Goal: Information Seeking & Learning: Find specific page/section

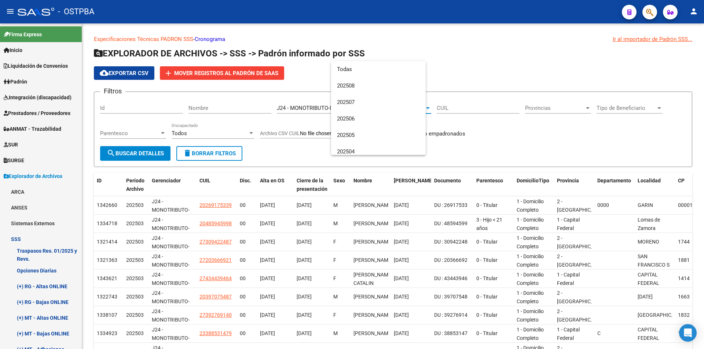
scroll to position [60, 0]
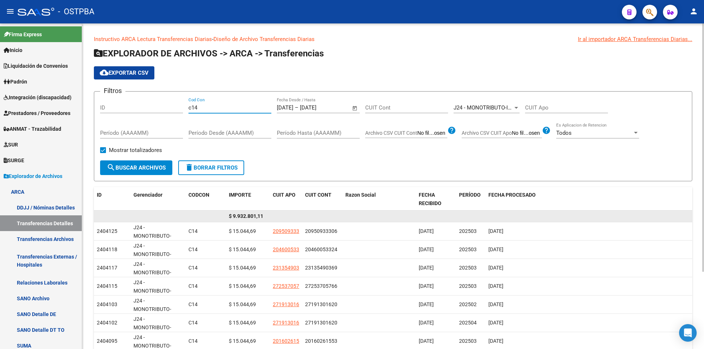
scroll to position [5, 0]
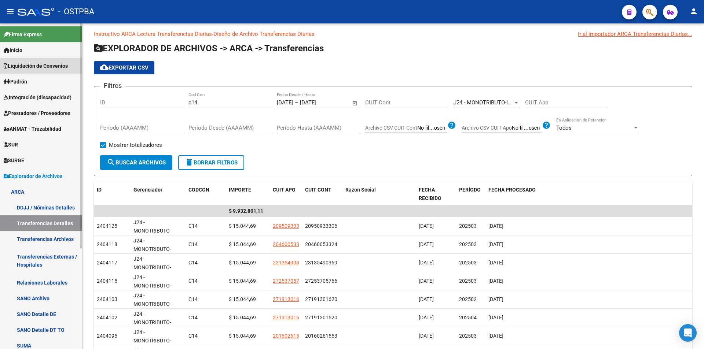
click at [19, 68] on span "Liquidación de Convenios" at bounding box center [36, 66] width 64 height 8
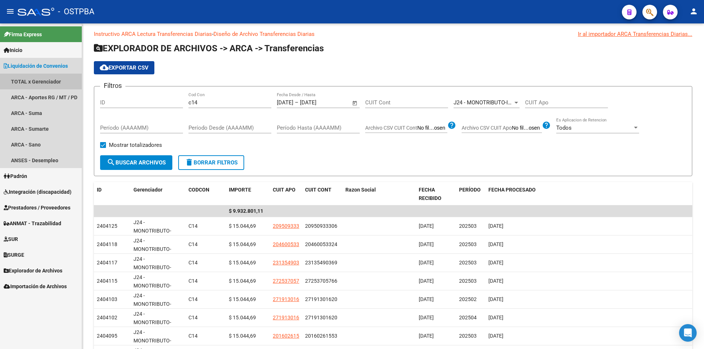
click at [56, 84] on link "TOTAL x Gerenciador" at bounding box center [41, 82] width 82 height 16
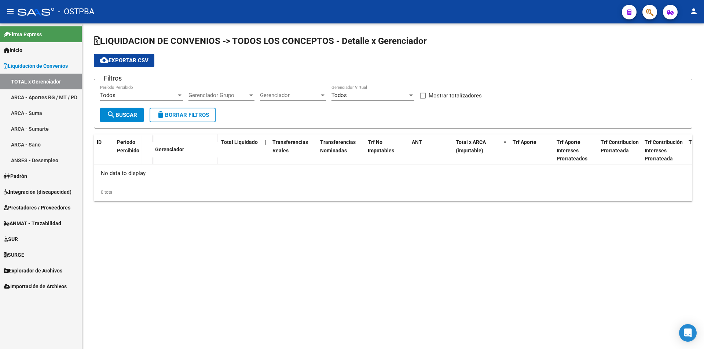
checkbox input "true"
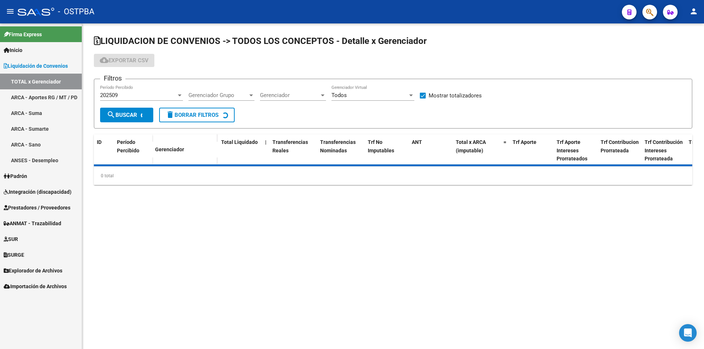
click at [154, 95] on div "202509" at bounding box center [138, 95] width 76 height 7
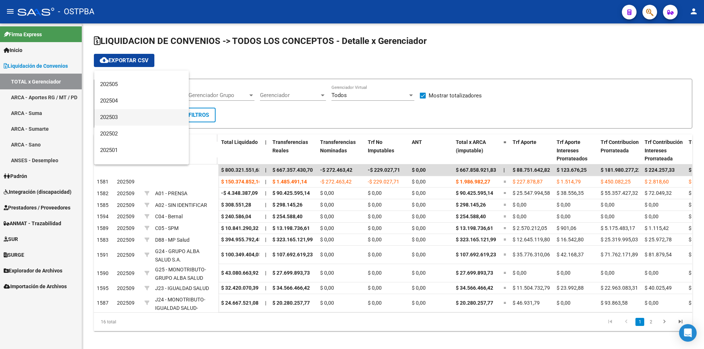
scroll to position [110, 0]
click at [138, 111] on span "202501" at bounding box center [141, 117] width 83 height 16
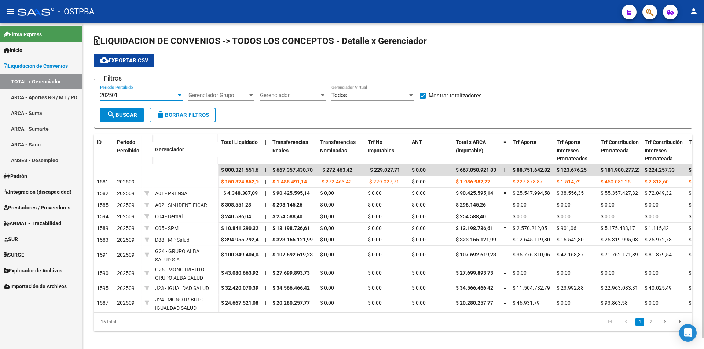
click at [137, 116] on span "search Buscar" at bounding box center [122, 115] width 30 height 7
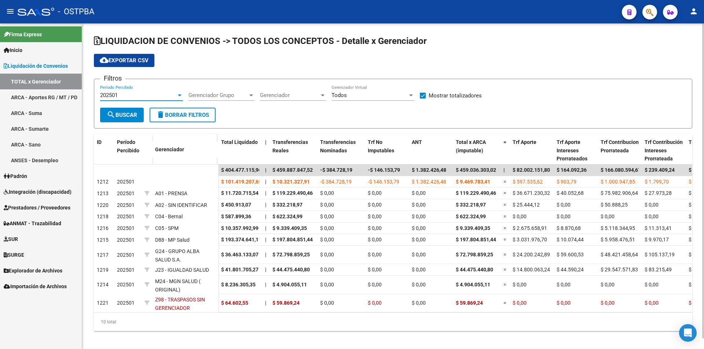
click at [108, 96] on span "202501" at bounding box center [109, 95] width 18 height 7
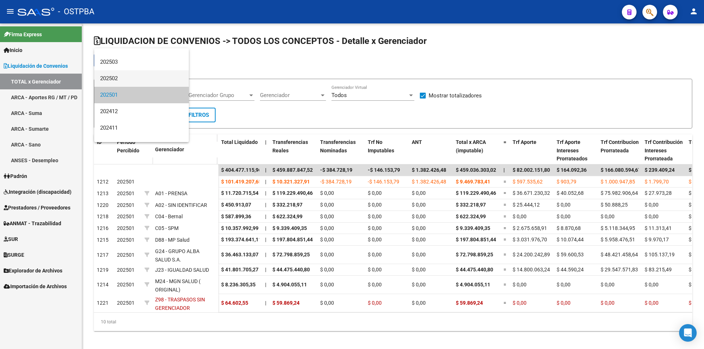
click at [117, 85] on span "202502" at bounding box center [141, 78] width 83 height 16
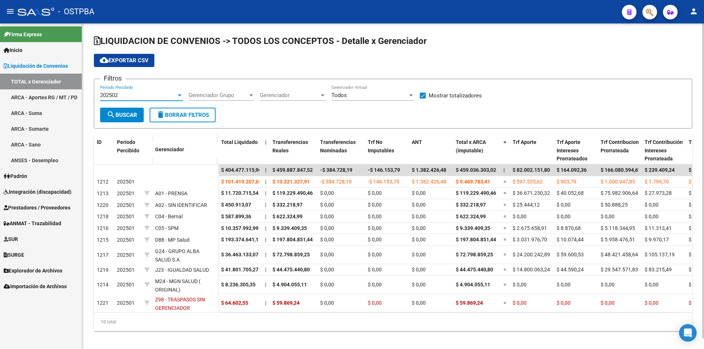
click at [130, 112] on span "search Buscar" at bounding box center [122, 115] width 30 height 7
click at [128, 90] on div "202502 Período Percibido" at bounding box center [141, 93] width 83 height 16
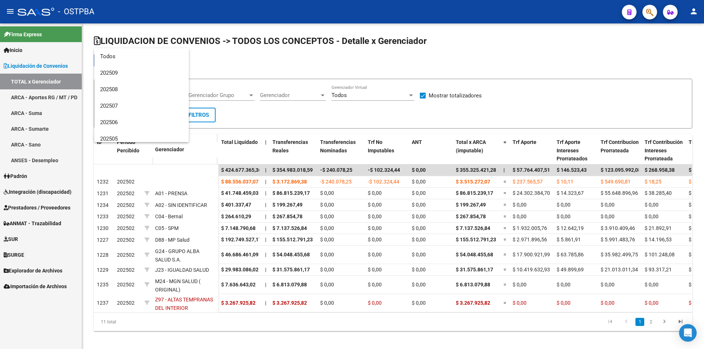
scroll to position [93, 0]
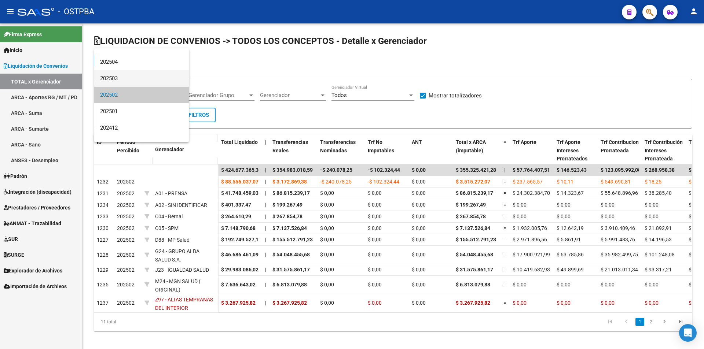
click at [132, 81] on span "202503" at bounding box center [141, 78] width 83 height 16
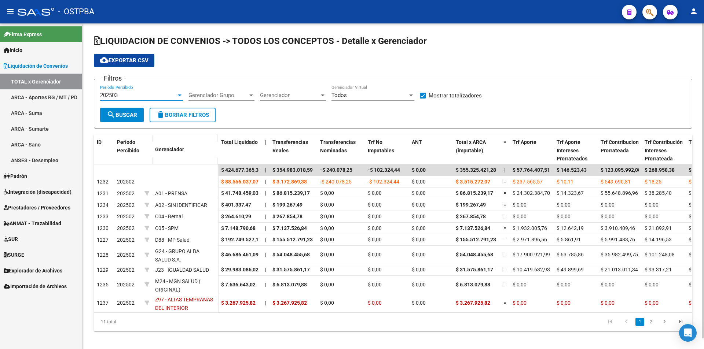
click at [127, 115] on span "search Buscar" at bounding box center [122, 115] width 30 height 7
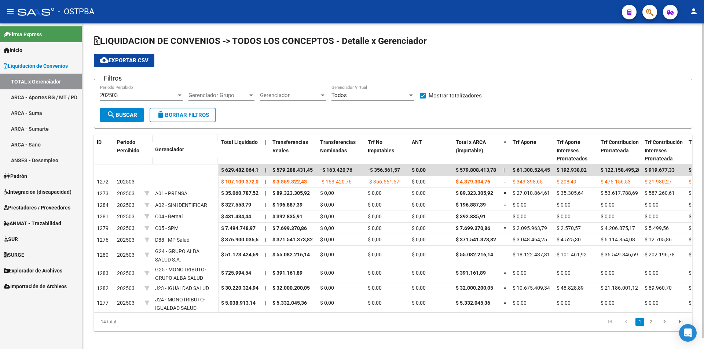
click at [134, 95] on div "202503" at bounding box center [138, 95] width 76 height 7
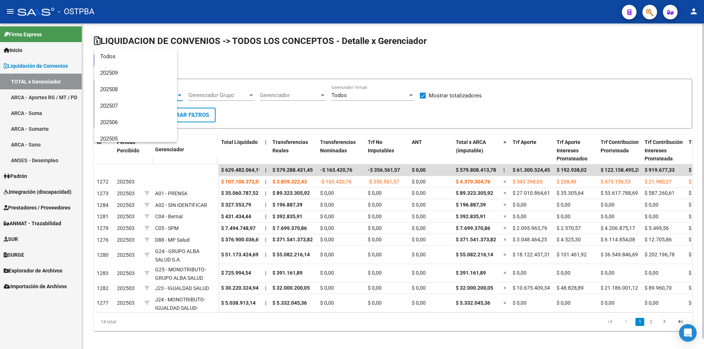
scroll to position [77, 0]
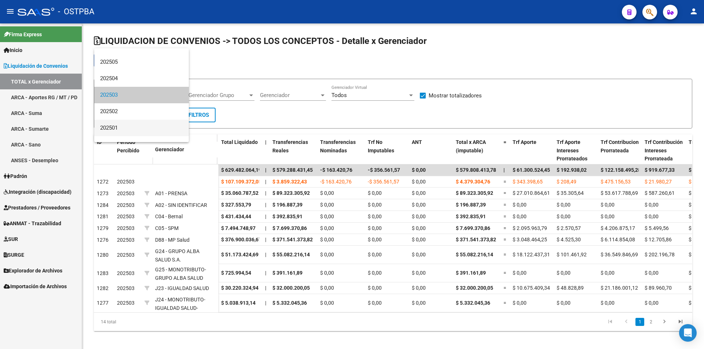
click at [134, 124] on span "202501" at bounding box center [141, 128] width 83 height 16
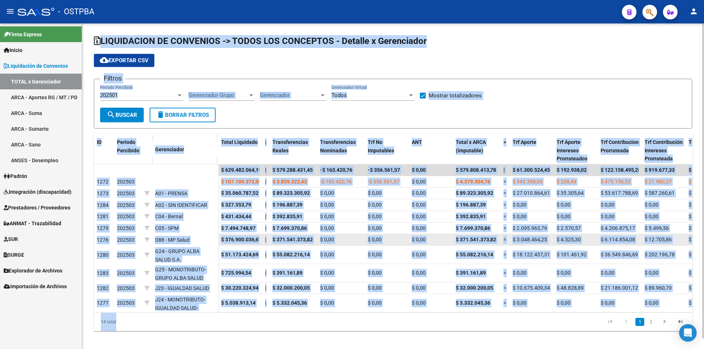
drag, startPoint x: 89, startPoint y: 34, endPoint x: 416, endPoint y: 235, distance: 383.6
click at [635, 318] on div "LIQUIDACION DE CONVENIOS -> TODOS LOS CONCEPTOS - Detalle x Gerenciador cloud_d…" at bounding box center [392, 188] width 621 height 331
click at [646, 70] on app-list-header "LIQUIDACION DE CONVENIOS -> TODOS LOS CONCEPTOS - Detalle x Gerenciador cloud_d…" at bounding box center [393, 81] width 598 height 93
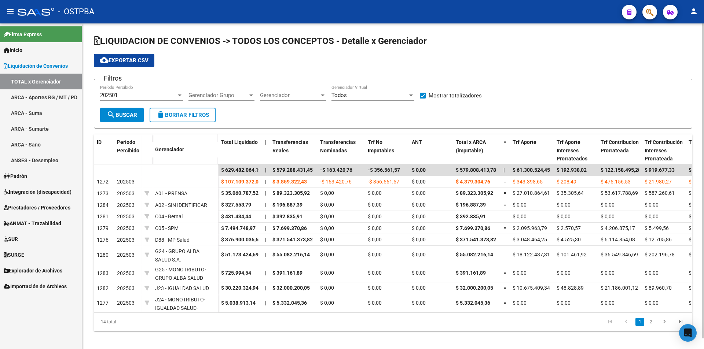
click at [159, 92] on div "202501 Período Percibido" at bounding box center [141, 93] width 83 height 16
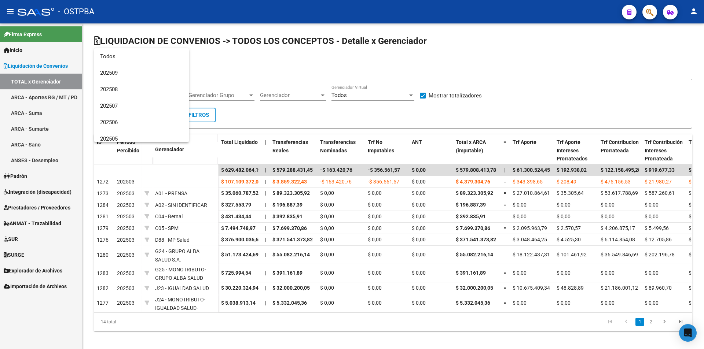
scroll to position [110, 0]
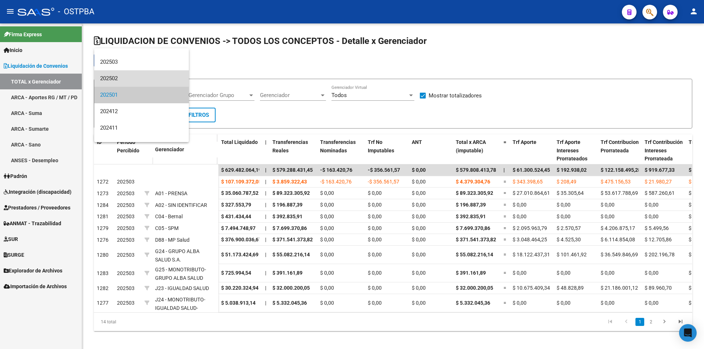
click at [147, 84] on span "202502" at bounding box center [141, 78] width 83 height 16
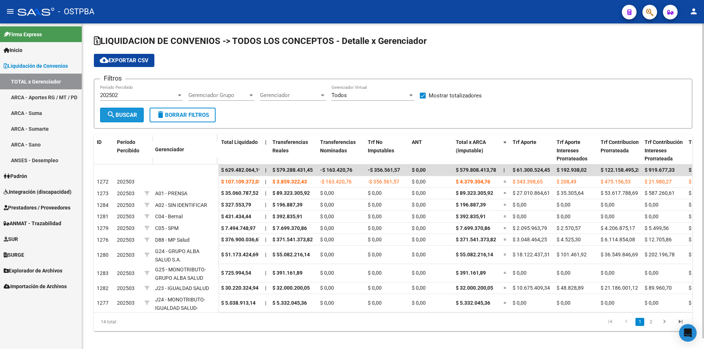
click at [119, 117] on span "search Buscar" at bounding box center [122, 115] width 30 height 7
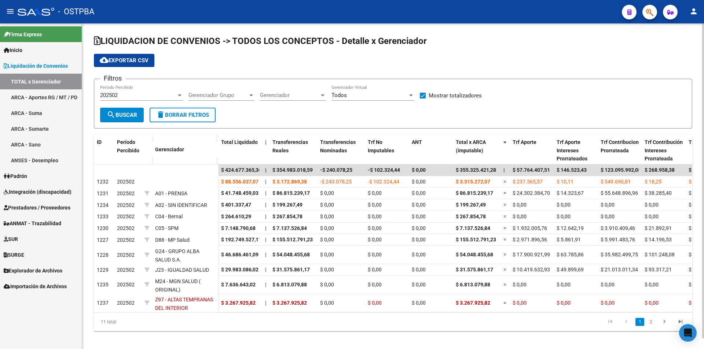
drag, startPoint x: 129, startPoint y: 59, endPoint x: 277, endPoint y: 60, distance: 147.7
click at [277, 60] on div "cloud_download Exportar CSV" at bounding box center [393, 60] width 598 height 13
click at [126, 96] on div "202502" at bounding box center [138, 95] width 76 height 7
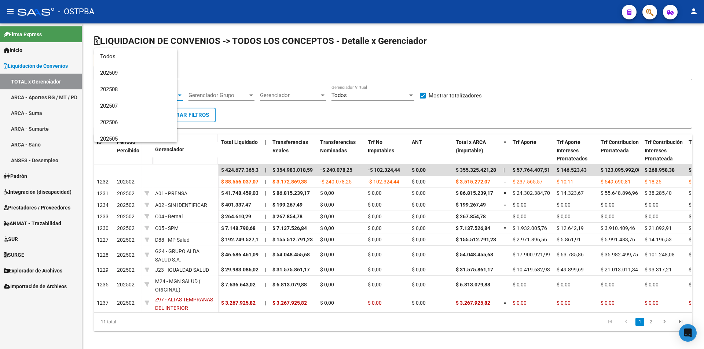
scroll to position [93, 0]
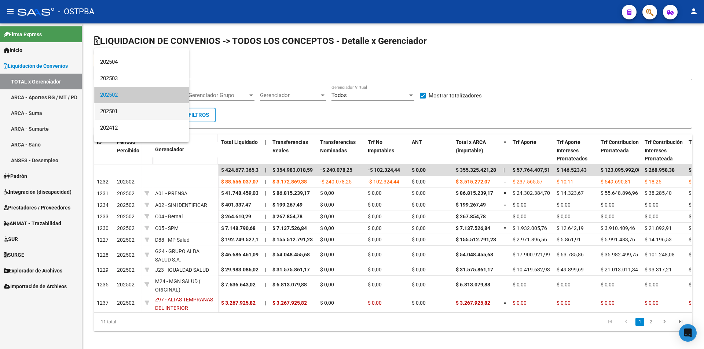
click at [125, 111] on span "202501" at bounding box center [141, 111] width 83 height 16
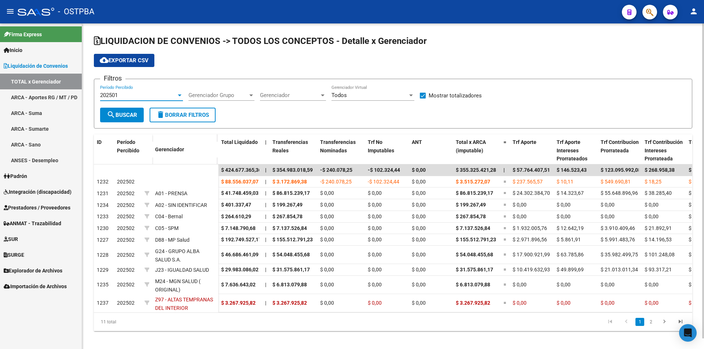
click at [117, 117] on span "search Buscar" at bounding box center [122, 115] width 30 height 7
click at [126, 96] on div "202501" at bounding box center [138, 95] width 76 height 7
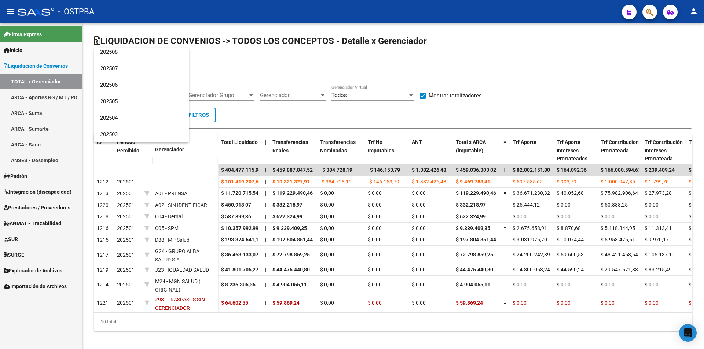
scroll to position [37, 0]
click at [125, 116] on span "202504" at bounding box center [141, 119] width 83 height 16
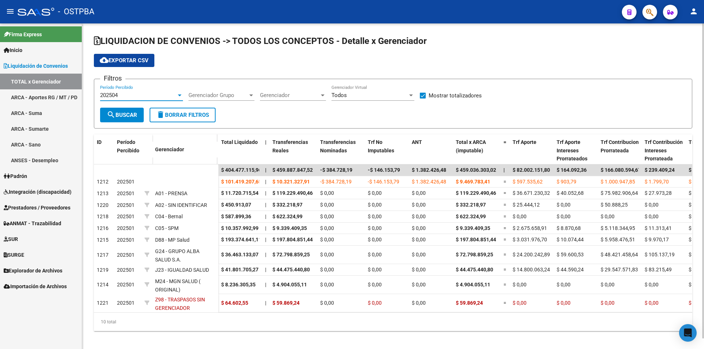
click at [125, 119] on button "search Buscar" at bounding box center [122, 115] width 44 height 15
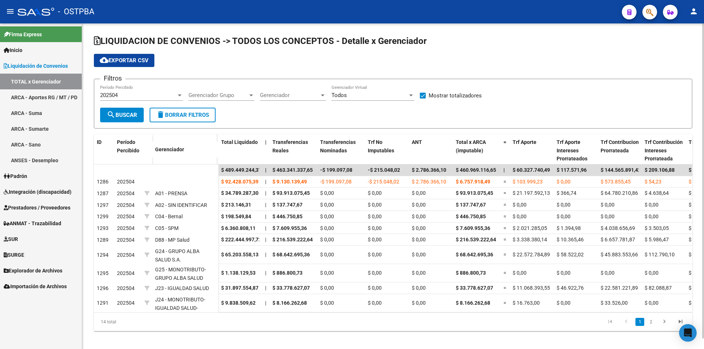
click at [133, 92] on div "202504 Período Percibido" at bounding box center [141, 93] width 83 height 16
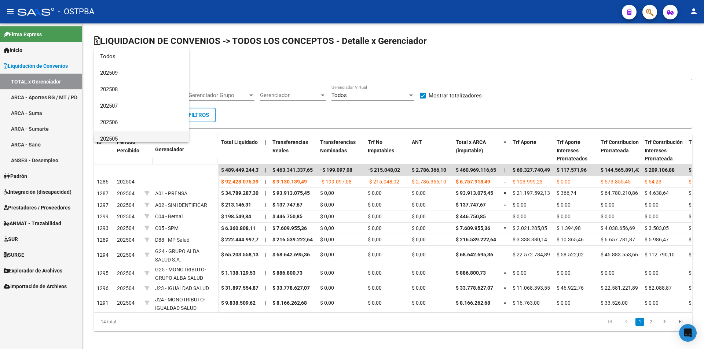
scroll to position [60, 0]
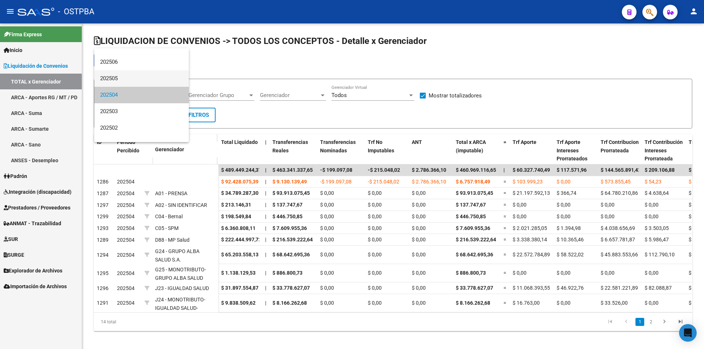
click at [133, 84] on span "202505" at bounding box center [141, 78] width 83 height 16
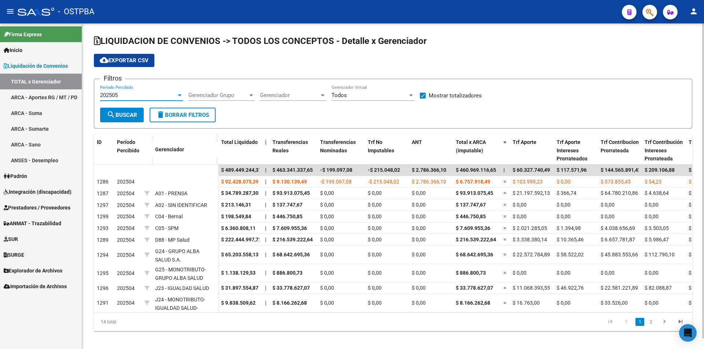
click at [132, 119] on button "search Buscar" at bounding box center [122, 115] width 44 height 15
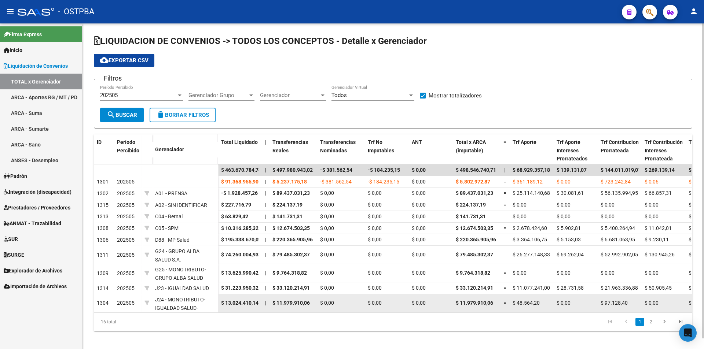
click at [540, 303] on div "$ 48.564,20" at bounding box center [531, 303] width 38 height 8
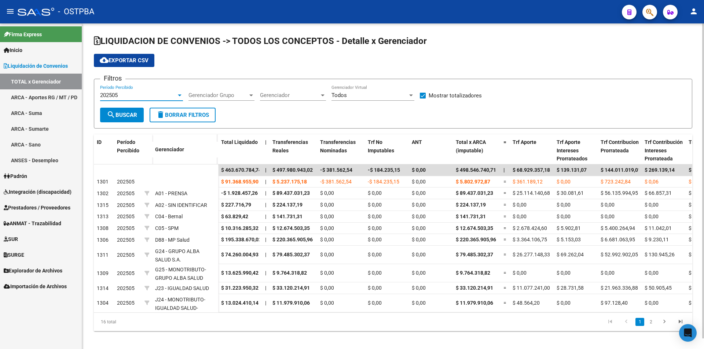
click at [166, 95] on div "202505" at bounding box center [138, 95] width 76 height 7
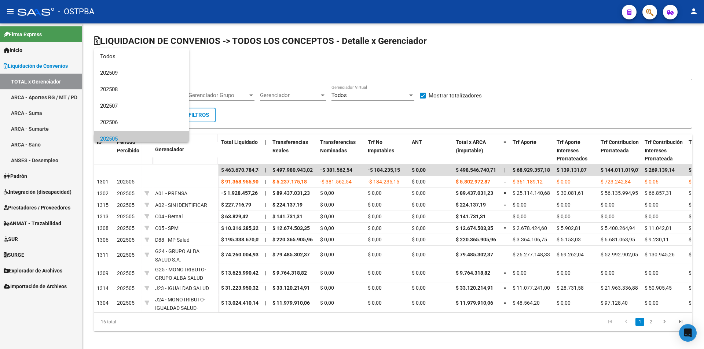
scroll to position [44, 0]
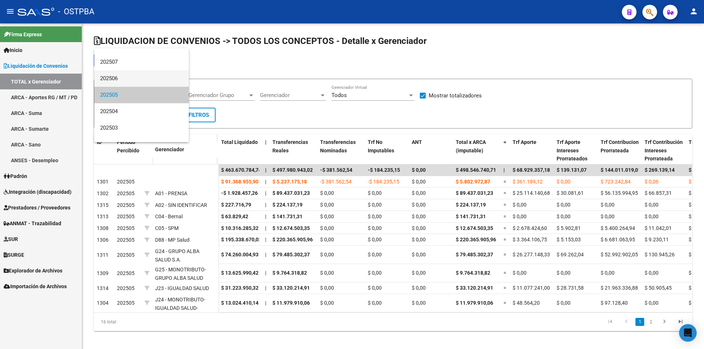
click at [145, 85] on span "202506" at bounding box center [141, 78] width 83 height 16
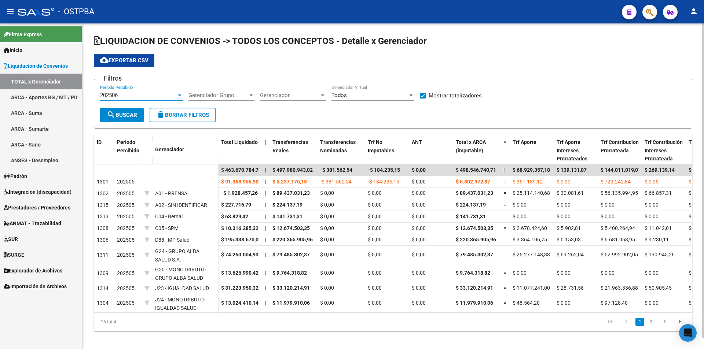
click at [121, 113] on span "search Buscar" at bounding box center [122, 115] width 30 height 7
click at [129, 91] on div "202506 Período Percibido" at bounding box center [141, 93] width 83 height 16
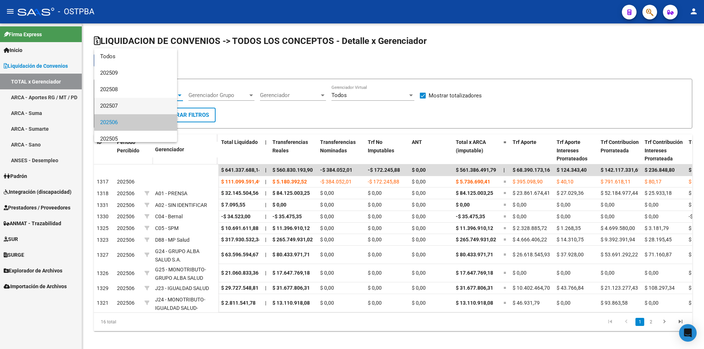
scroll to position [27, 0]
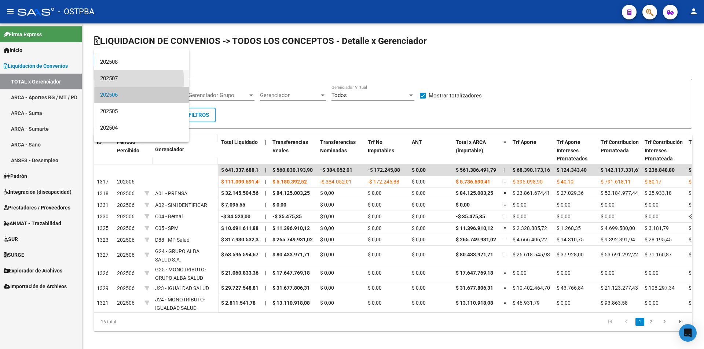
click at [125, 81] on span "202507" at bounding box center [141, 78] width 83 height 16
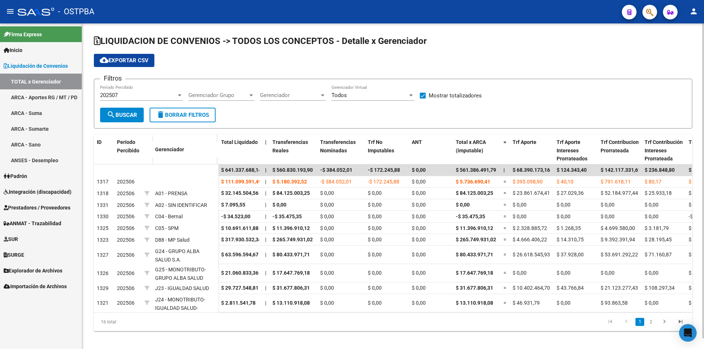
click at [94, 112] on form "Filtros 202507 Período Percibido Gerenciador Grupo Gerenciador Grupo Gerenciado…" at bounding box center [393, 104] width 598 height 50
click at [119, 114] on span "search Buscar" at bounding box center [122, 115] width 30 height 7
click at [132, 91] on div "202507 Período Percibido" at bounding box center [141, 93] width 83 height 16
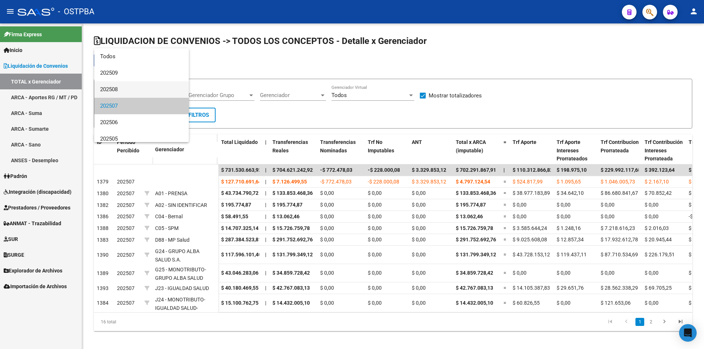
scroll to position [11, 0]
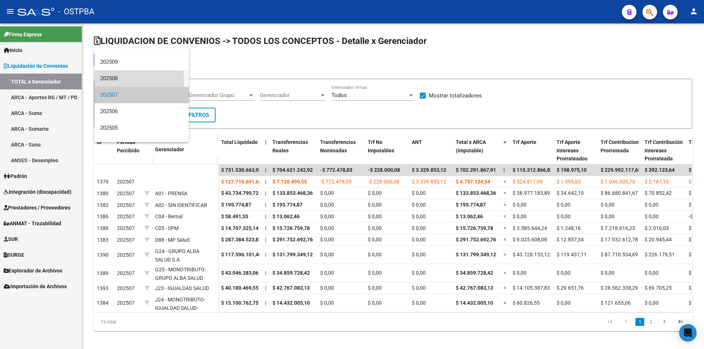
click at [131, 80] on span "202508" at bounding box center [141, 78] width 83 height 16
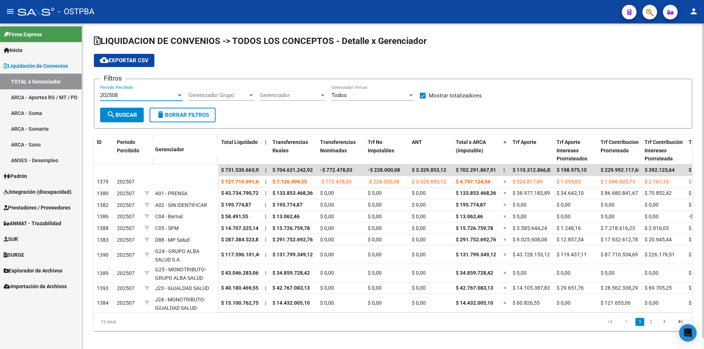
click at [116, 113] on span "search Buscar" at bounding box center [122, 115] width 30 height 7
click at [128, 91] on div "202508 Período Percibido" at bounding box center [141, 93] width 83 height 16
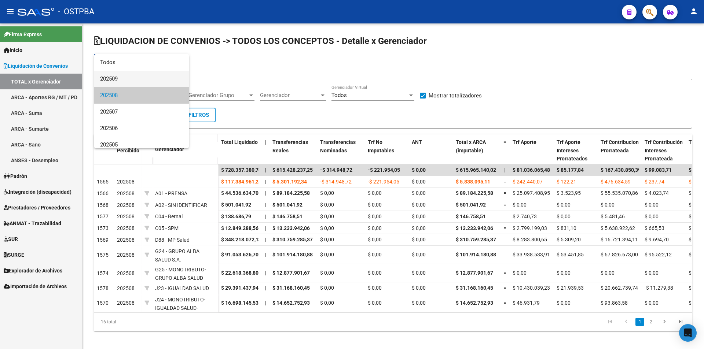
click at [130, 84] on span "202509" at bounding box center [141, 79] width 83 height 16
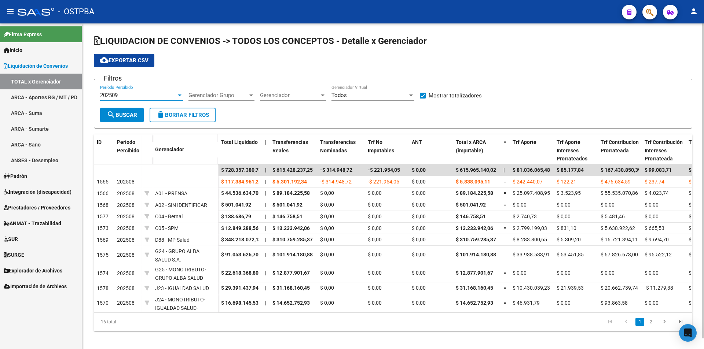
click at [125, 114] on span "search Buscar" at bounding box center [122, 115] width 30 height 7
click at [136, 94] on div "202509" at bounding box center [138, 95] width 76 height 7
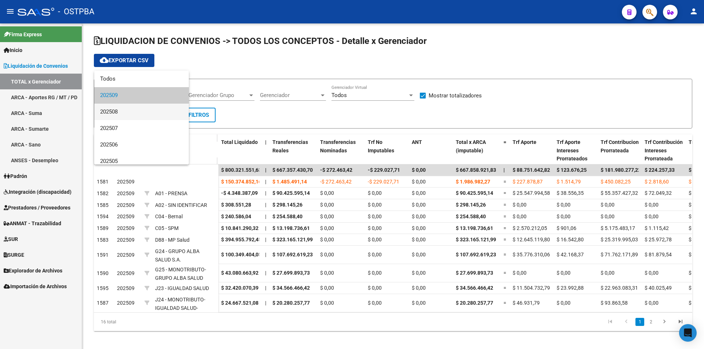
click at [127, 111] on span "202508" at bounding box center [141, 112] width 83 height 16
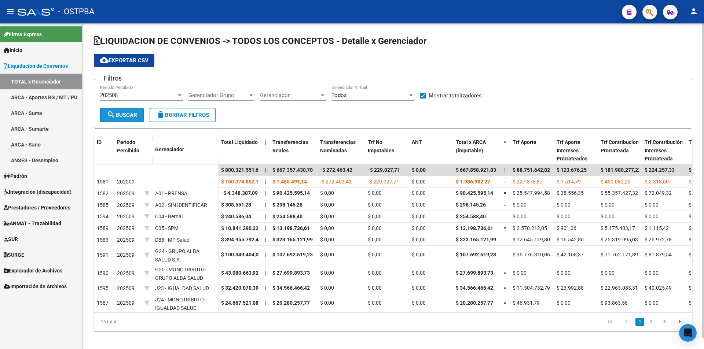
click at [124, 118] on span "search Buscar" at bounding box center [122, 115] width 30 height 7
click at [141, 102] on div "202508 Período Percibido" at bounding box center [141, 96] width 83 height 23
click at [133, 93] on div "202508" at bounding box center [138, 95] width 76 height 7
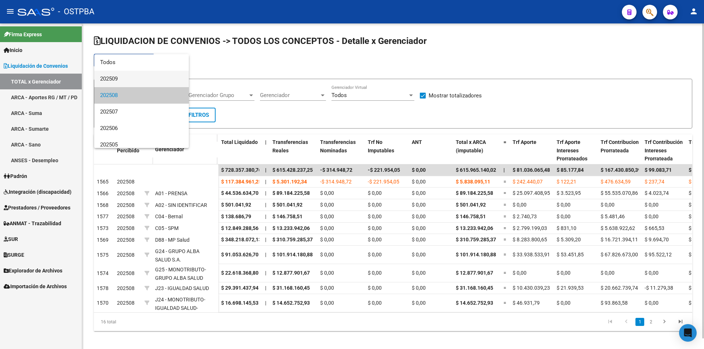
drag, startPoint x: 128, startPoint y: 77, endPoint x: 122, endPoint y: 89, distance: 13.9
click at [128, 77] on span "202509" at bounding box center [141, 79] width 83 height 16
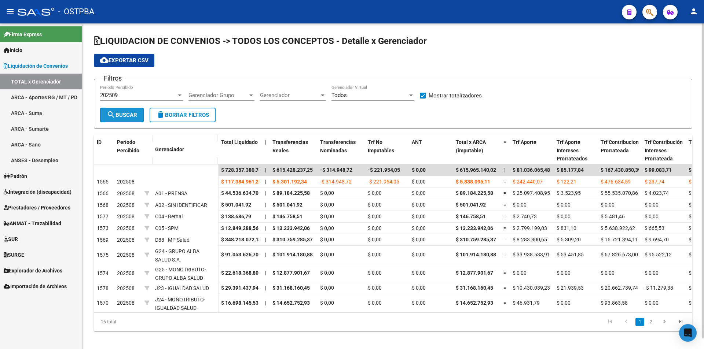
click at [121, 113] on span "search Buscar" at bounding box center [122, 115] width 30 height 7
click at [32, 269] on span "Explorador de Archivos" at bounding box center [33, 271] width 59 height 8
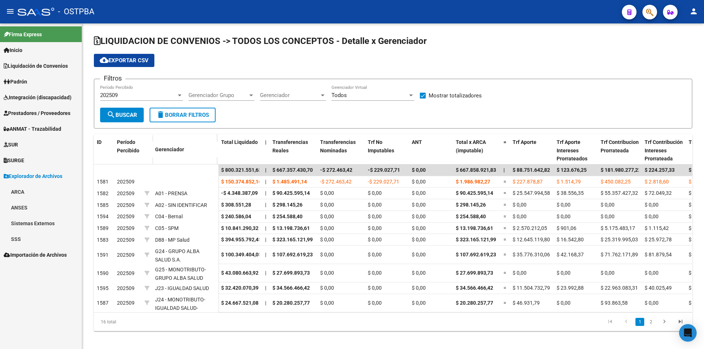
click at [29, 190] on link "ARCA" at bounding box center [41, 192] width 82 height 16
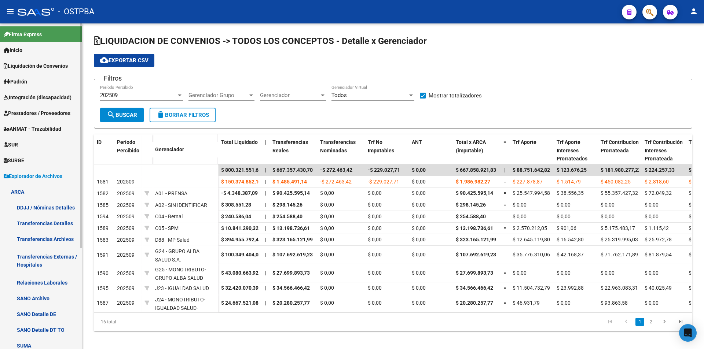
click at [51, 227] on link "Transferencias Detalles" at bounding box center [41, 223] width 82 height 16
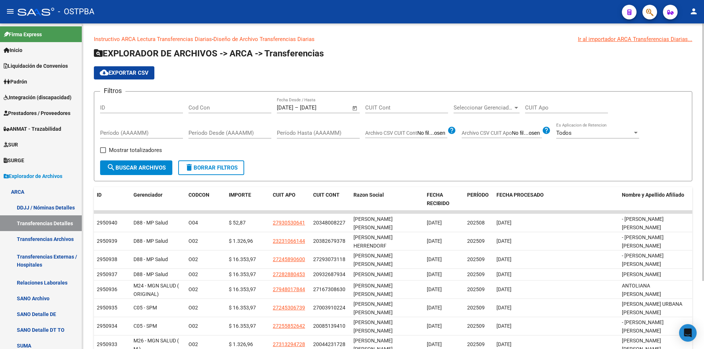
click at [357, 107] on span "Open calendar" at bounding box center [355, 108] width 18 height 18
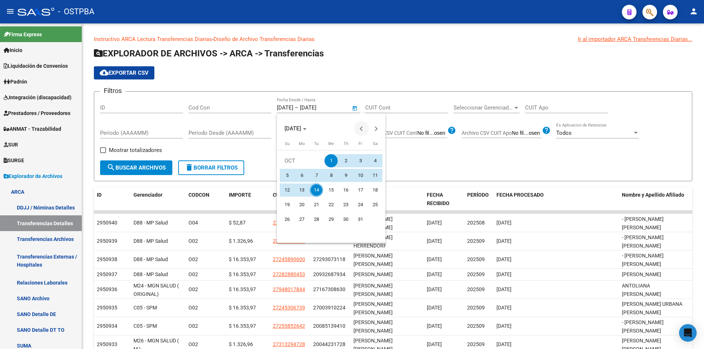
click at [361, 130] on button "Previous month" at bounding box center [361, 128] width 15 height 15
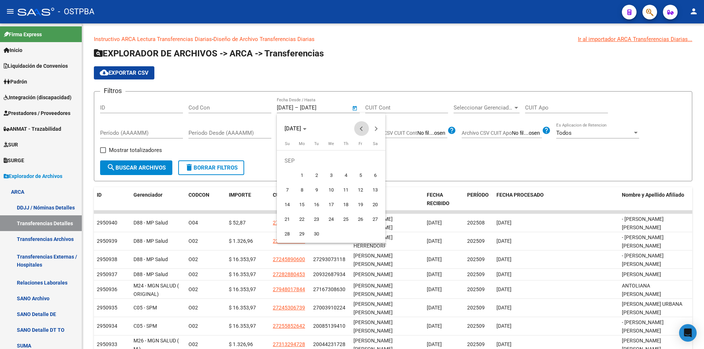
click at [361, 130] on button "Previous month" at bounding box center [361, 128] width 15 height 15
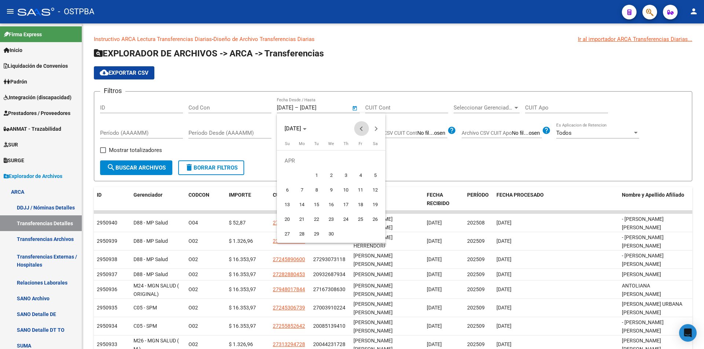
click at [361, 130] on button "Previous month" at bounding box center [361, 128] width 15 height 15
click at [365, 129] on span "Previous month" at bounding box center [361, 128] width 15 height 15
click at [326, 158] on span "1" at bounding box center [330, 160] width 13 height 13
type input "[DATE]"
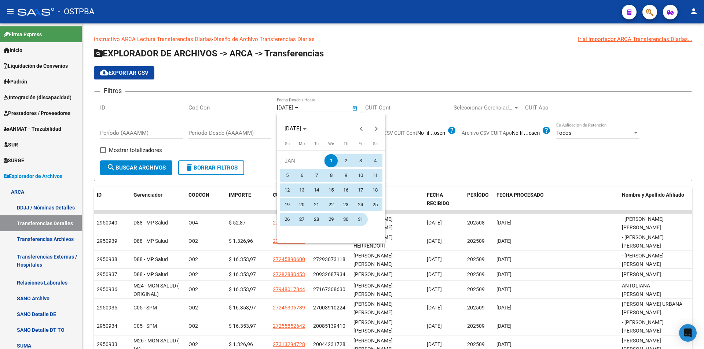
click at [361, 219] on span "31" at bounding box center [360, 219] width 13 height 13
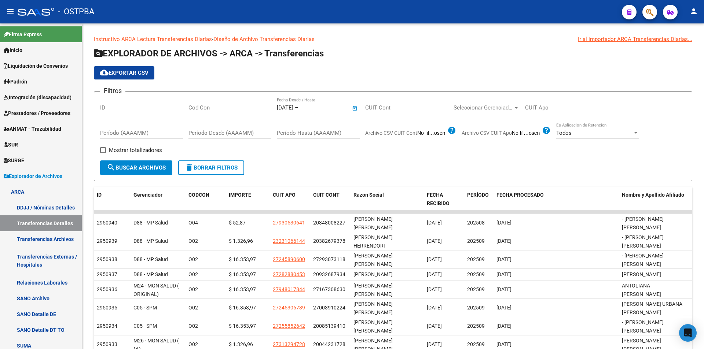
type input "[DATE]"
click at [128, 150] on span "Mostrar totalizadores" at bounding box center [135, 150] width 53 height 9
click at [103, 153] on input "Mostrar totalizadores" at bounding box center [103, 153] width 0 height 0
checkbox input "true"
click at [129, 166] on span "search Buscar Archivos" at bounding box center [136, 168] width 59 height 7
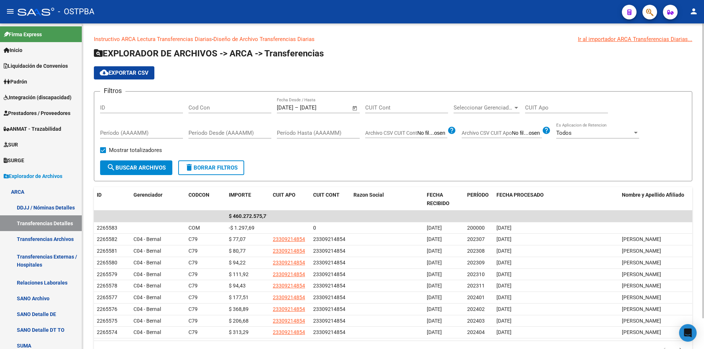
click at [358, 106] on span "Open calendar" at bounding box center [355, 108] width 18 height 18
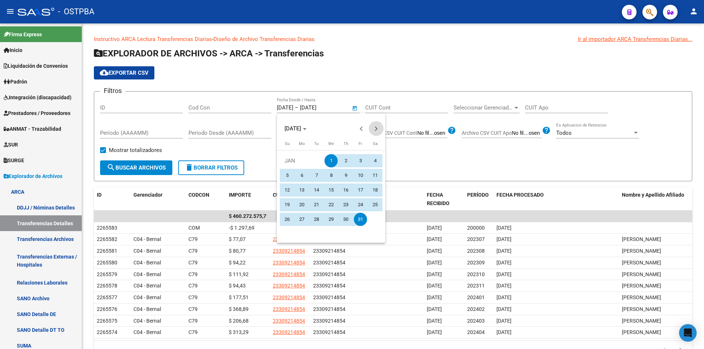
click at [380, 130] on span "Next month" at bounding box center [376, 128] width 15 height 15
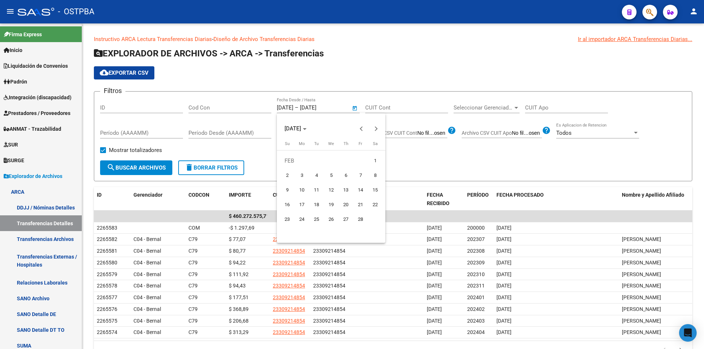
click at [377, 155] on span "1" at bounding box center [374, 160] width 13 height 13
type input "[DATE]"
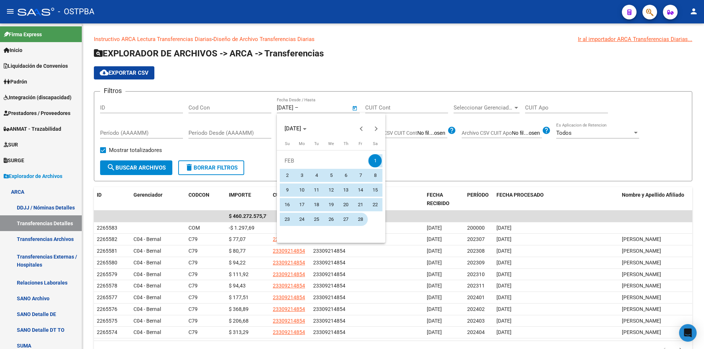
click at [364, 217] on span "28" at bounding box center [360, 219] width 13 height 13
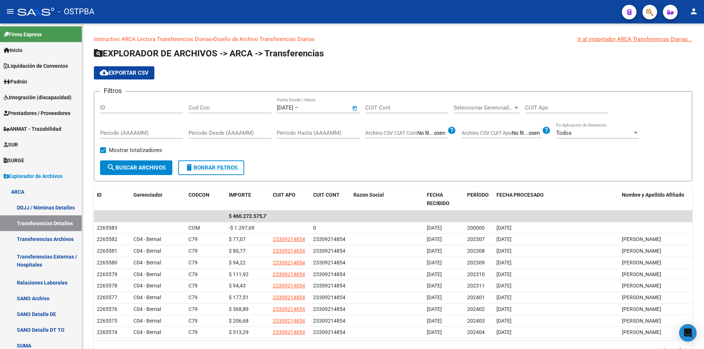
type input "[DATE]"
click at [121, 171] on span "search Buscar Archivos" at bounding box center [136, 168] width 59 height 7
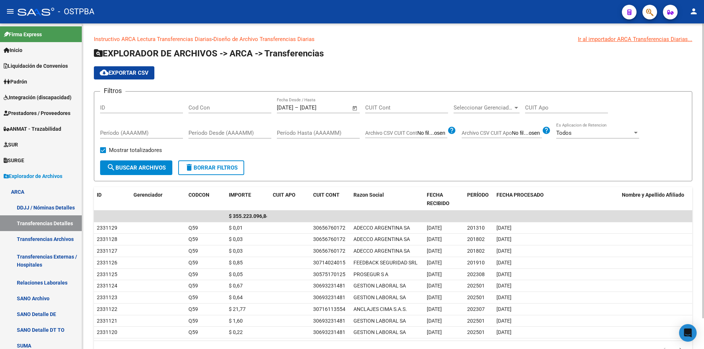
click at [355, 107] on span "Open calendar" at bounding box center [355, 108] width 18 height 18
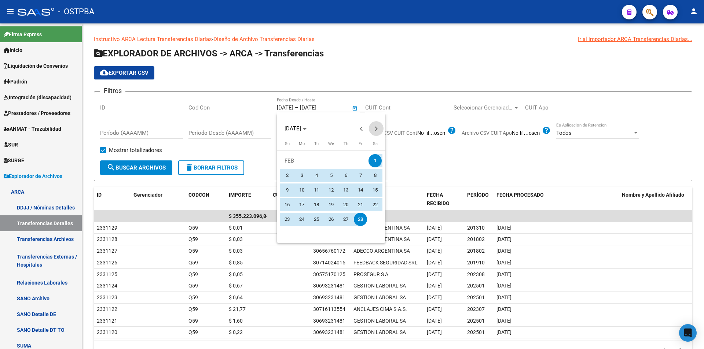
click at [378, 130] on span "Next month" at bounding box center [376, 128] width 15 height 15
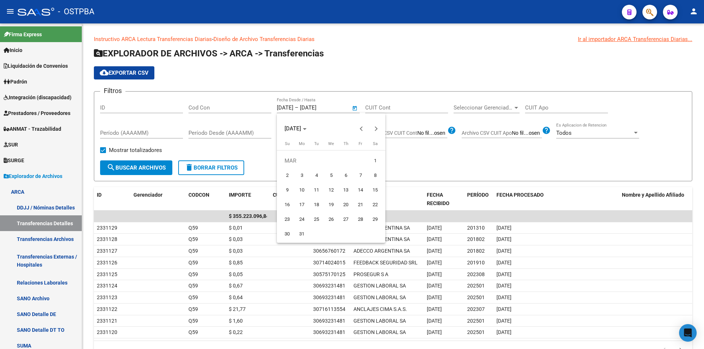
click at [375, 161] on span "1" at bounding box center [374, 160] width 13 height 13
type input "[DATE]"
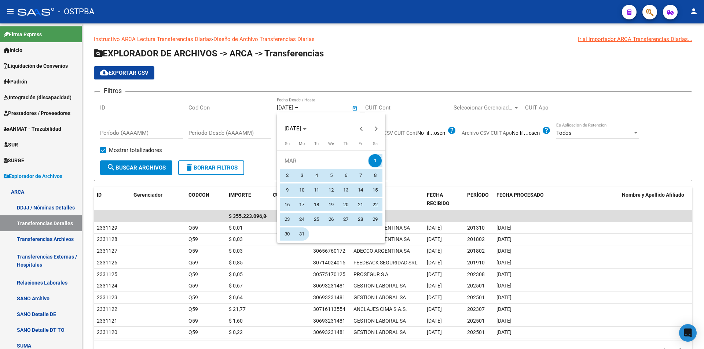
click at [297, 232] on span "31" at bounding box center [301, 234] width 13 height 13
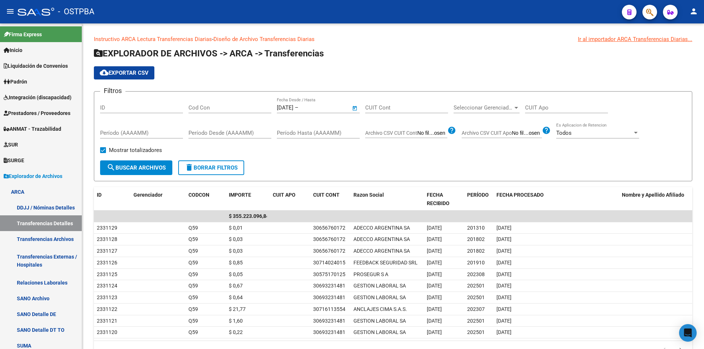
type input "[DATE]"
click at [142, 171] on span "search Buscar Archivos" at bounding box center [136, 168] width 59 height 7
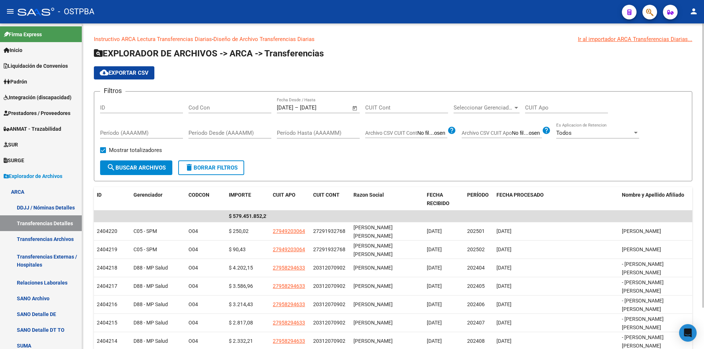
click at [493, 112] on div "Seleccionar Gerenciador Seleccionar Gerenciador" at bounding box center [486, 105] width 66 height 16
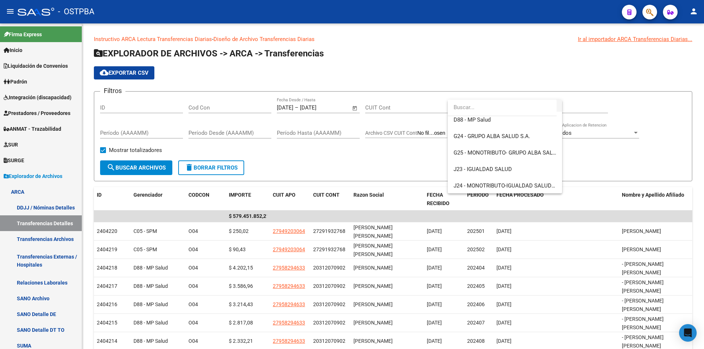
scroll to position [110, 0]
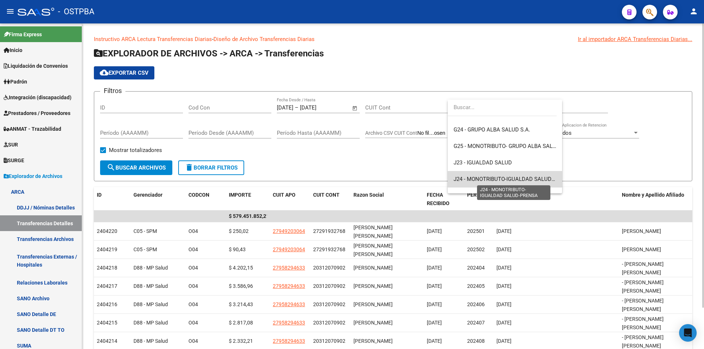
drag, startPoint x: 521, startPoint y: 178, endPoint x: 333, endPoint y: 180, distance: 188.0
click at [514, 180] on span "J24 - MONOTRIBUTO-IGUALDAD SALUD-PRENSA" at bounding box center [513, 179] width 120 height 7
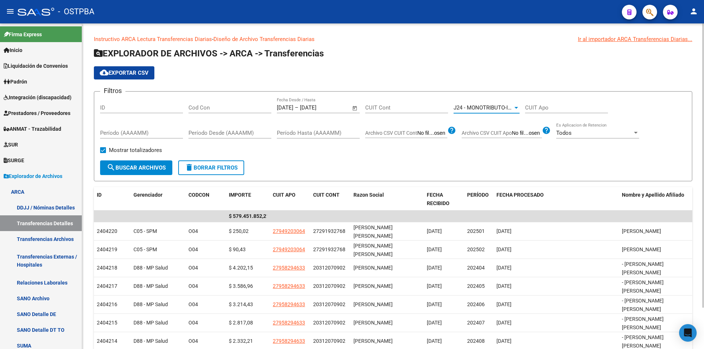
click at [144, 169] on span "search Buscar Archivos" at bounding box center [136, 168] width 59 height 7
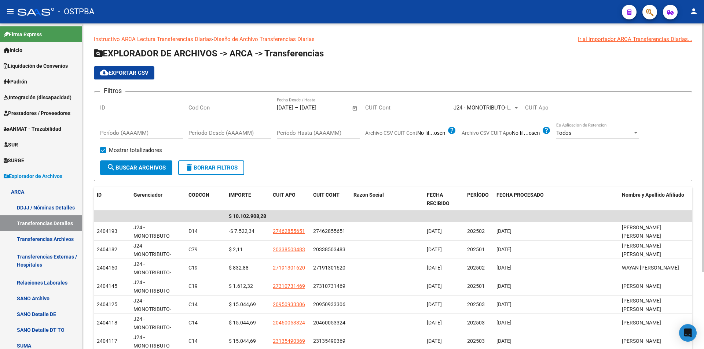
click at [486, 115] on div "J24 - MONOTRIBUTO-IGUALDAD SALUD-PRENSA Seleccionar Gerenciador" at bounding box center [486, 108] width 66 height 23
click at [488, 111] on span "J24 - MONOTRIBUTO-IGUALDAD SALUD-PRENSA" at bounding box center [513, 107] width 120 height 7
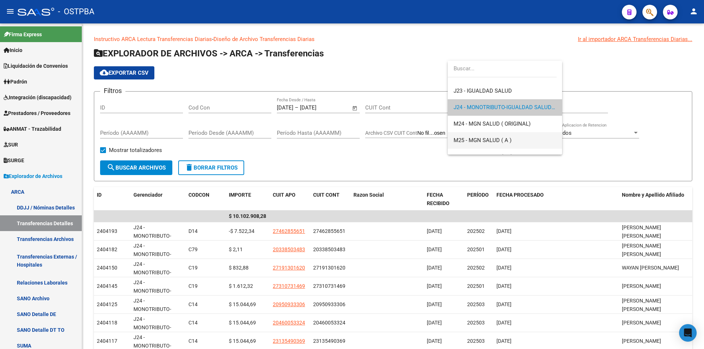
scroll to position [0, 0]
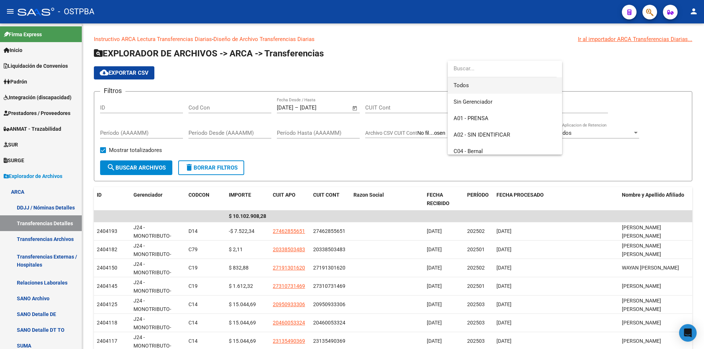
click at [494, 91] on span "Todos" at bounding box center [504, 85] width 103 height 16
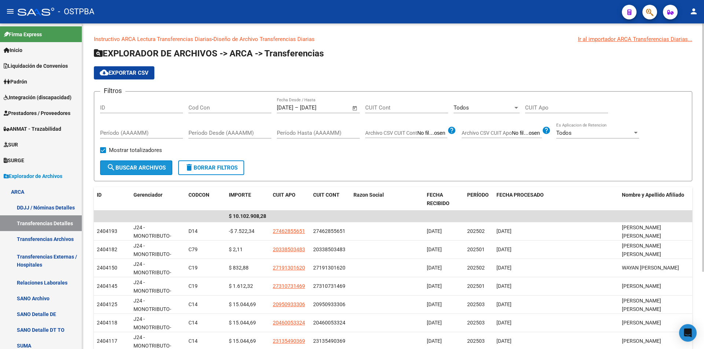
click at [132, 163] on button "search Buscar Archivos" at bounding box center [136, 168] width 72 height 15
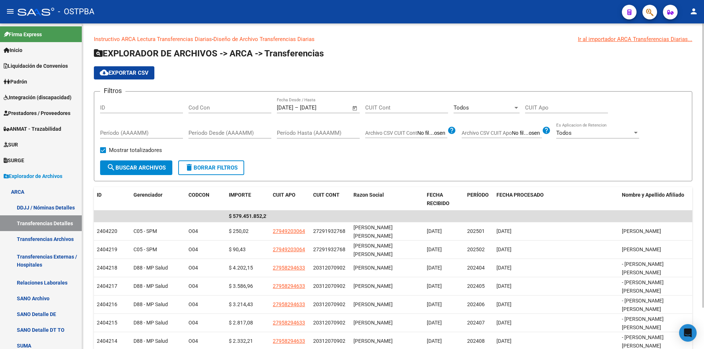
click at [357, 108] on span "Open calendar" at bounding box center [355, 108] width 18 height 18
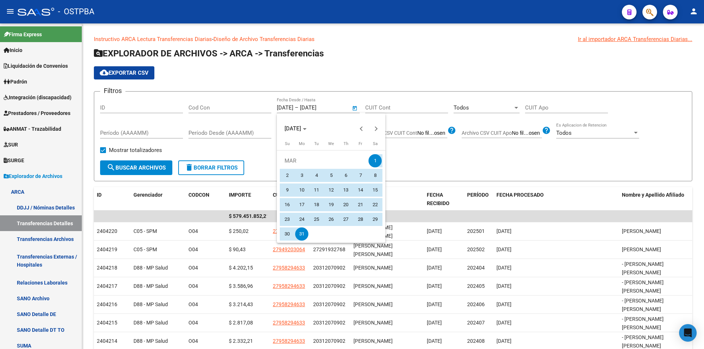
click at [411, 157] on div at bounding box center [352, 174] width 704 height 349
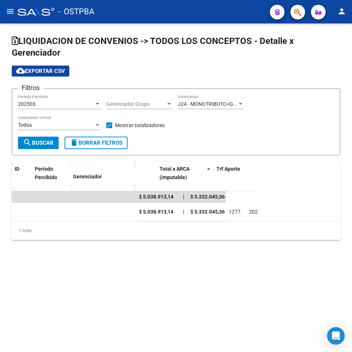
scroll to position [0, 214]
